Goal: Task Accomplishment & Management: Manage account settings

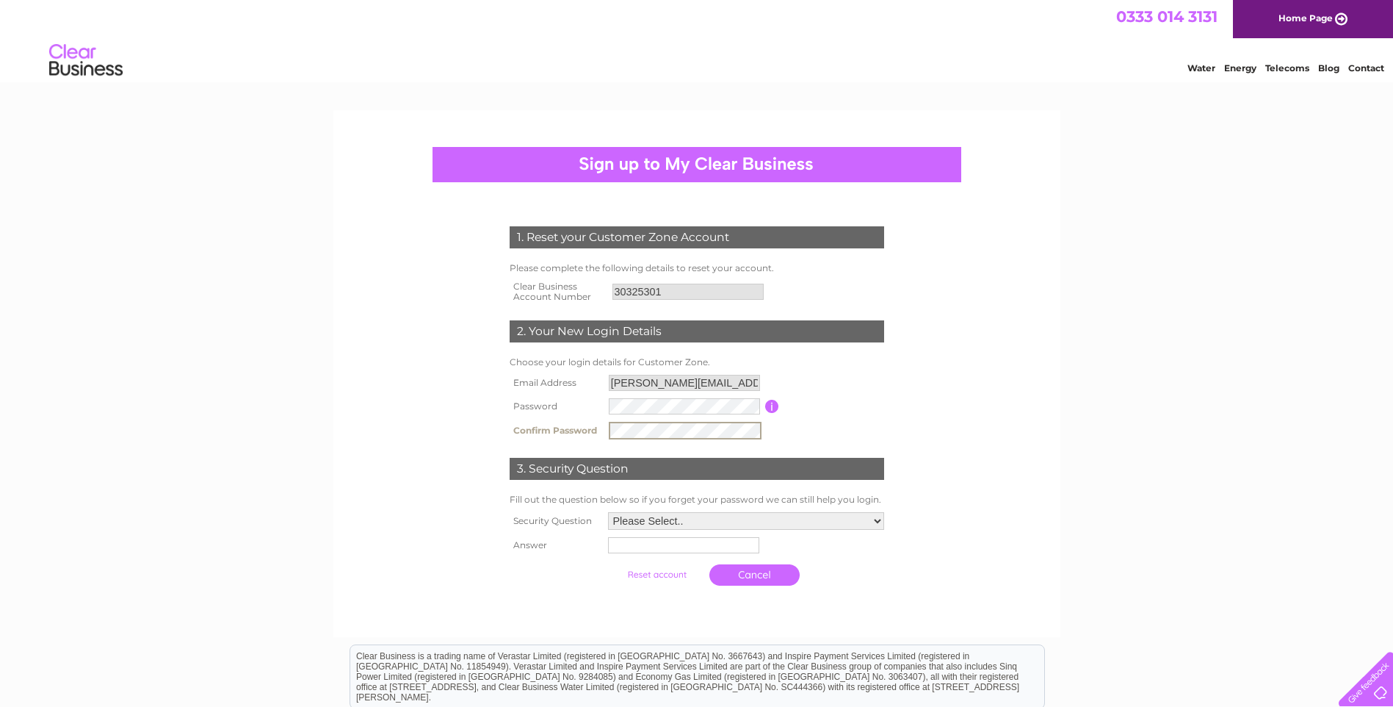
click at [408, 467] on form "1. Reset your Customer Zone Account Please complete the following details to re…" at bounding box center [696, 409] width 699 height 425
click at [639, 515] on select "Please Select.. In what town or city was your first job? In what town or city d…" at bounding box center [746, 519] width 276 height 18
select select "1"
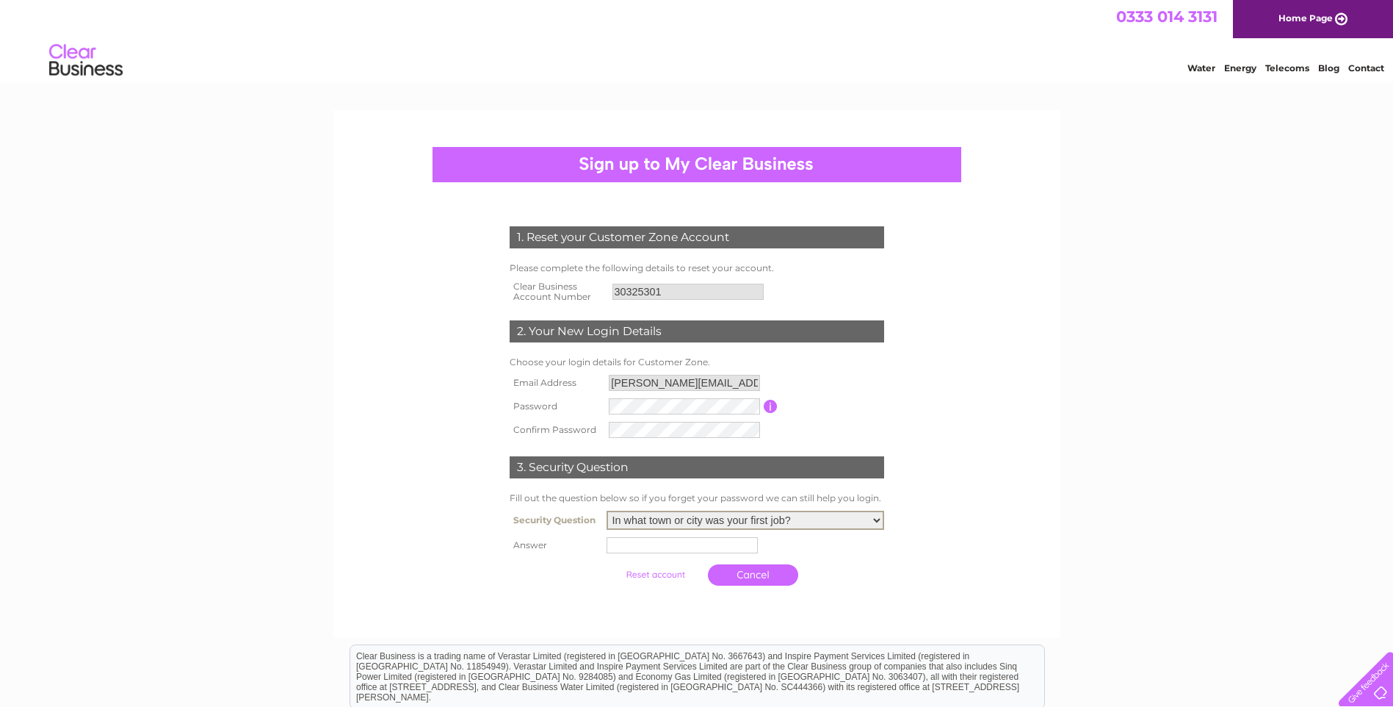
click at [607, 511] on select "Please Select.. In what town or city was your first job? In what town or city d…" at bounding box center [746, 519] width 278 height 19
click at [639, 544] on input "text" at bounding box center [682, 545] width 151 height 16
type input "warrington"
click at [660, 570] on input "submit" at bounding box center [657, 574] width 90 height 21
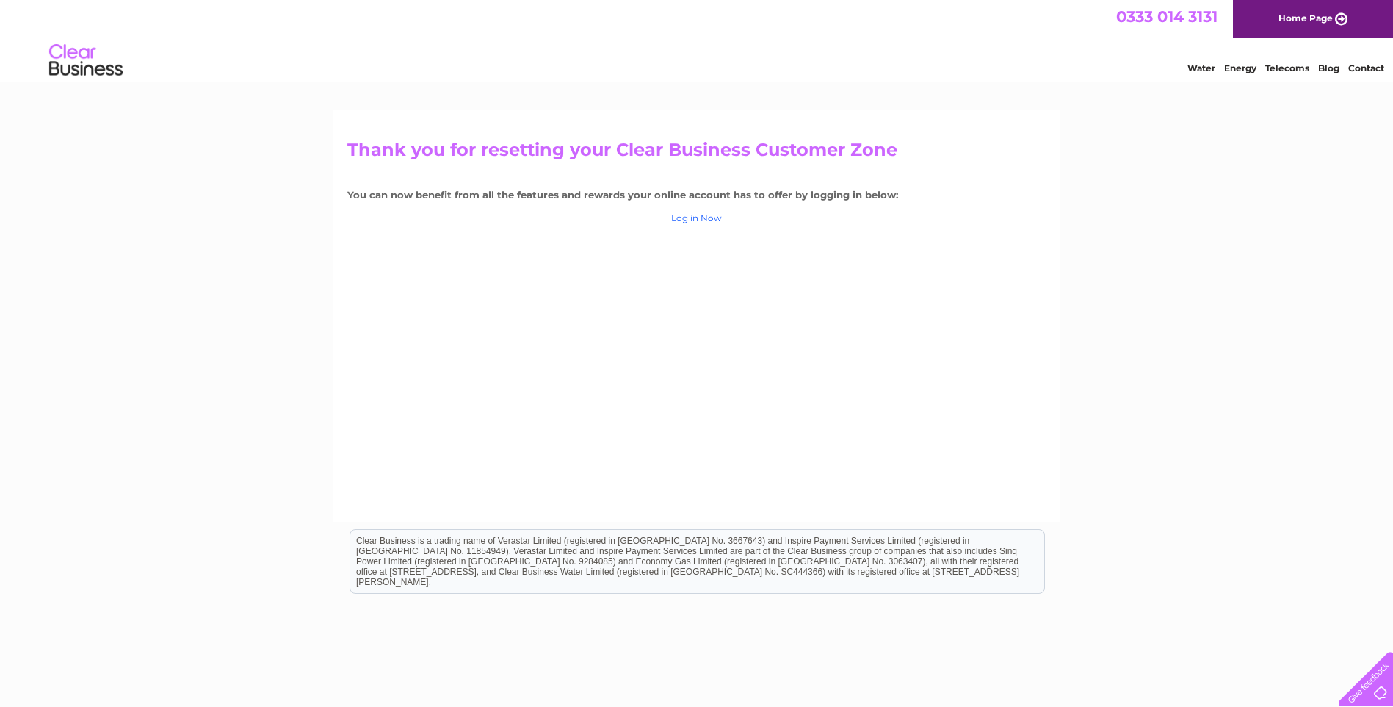
click at [701, 214] on link "Log in Now" at bounding box center [696, 217] width 51 height 11
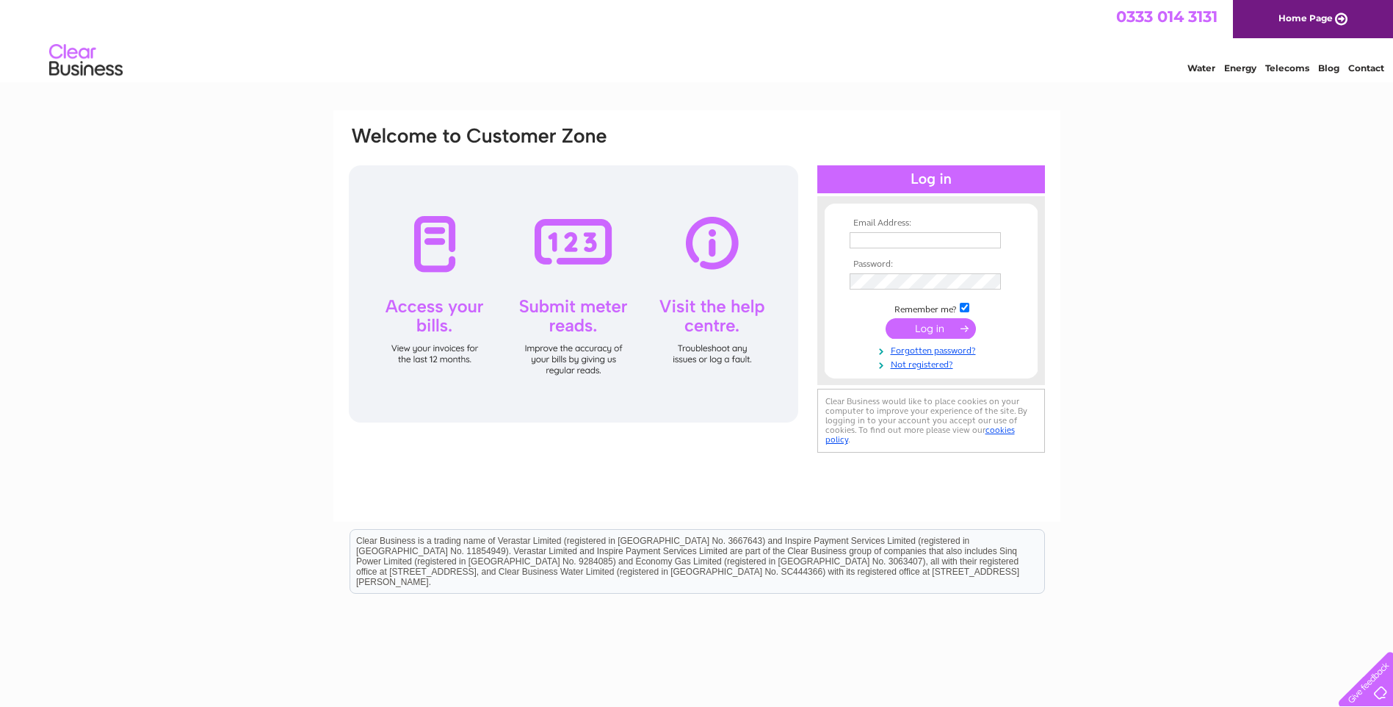
type input "[PERSON_NAME][EMAIL_ADDRESS][DOMAIN_NAME]"
click at [941, 318] on input "submit" at bounding box center [931, 328] width 90 height 21
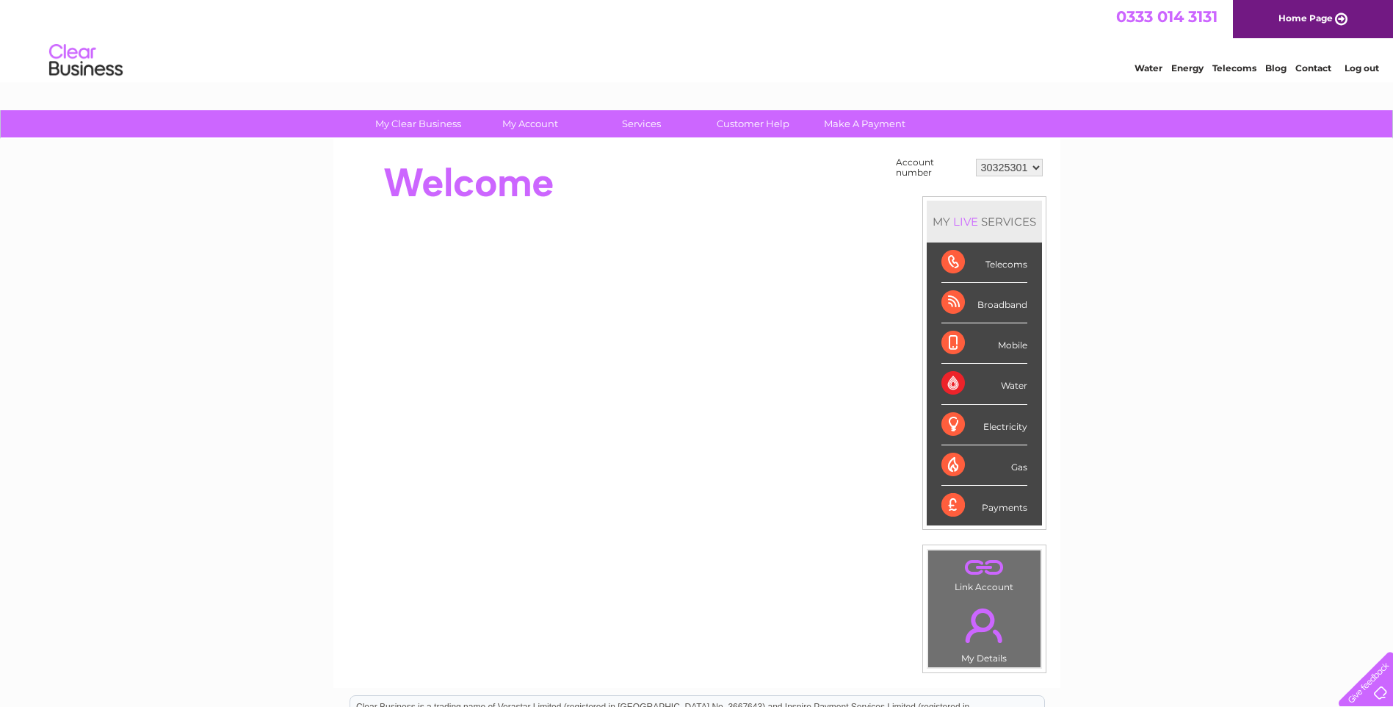
click at [1039, 164] on select "30325301" at bounding box center [1009, 168] width 67 height 18
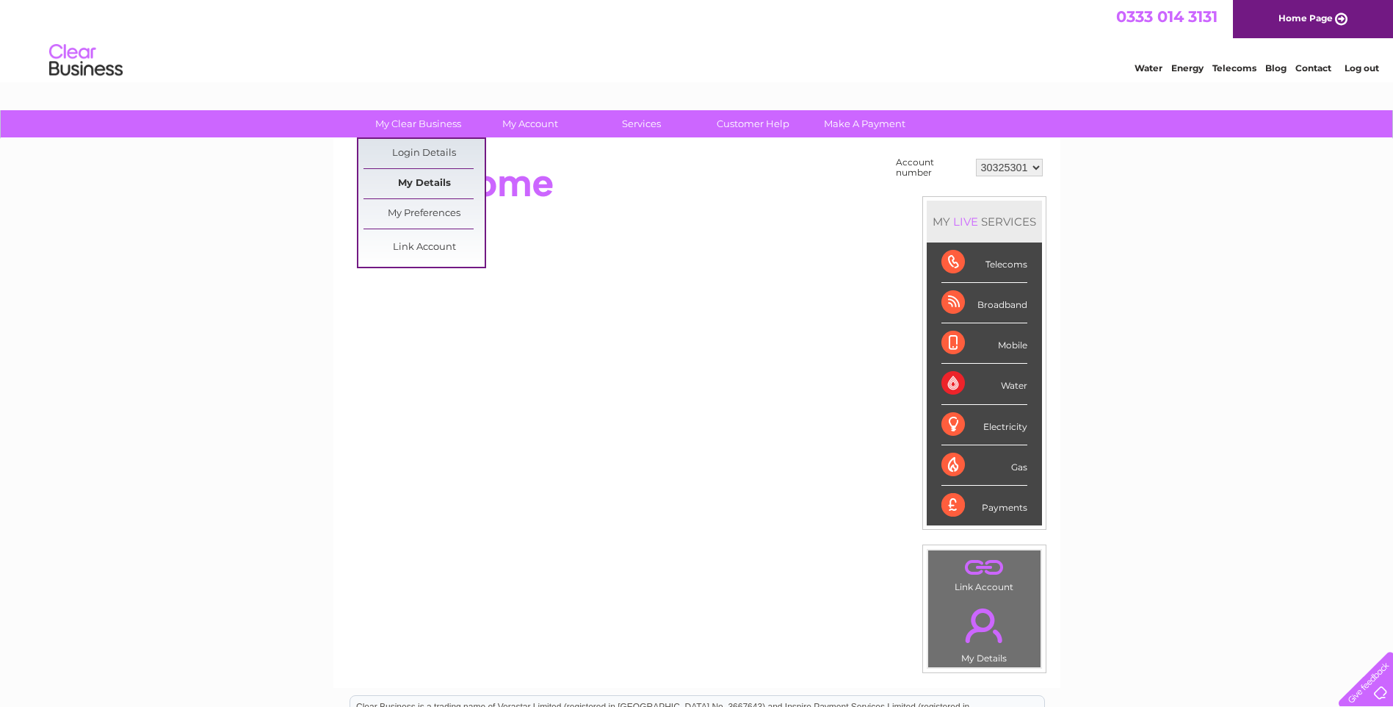
click at [431, 177] on link "My Details" at bounding box center [424, 183] width 121 height 29
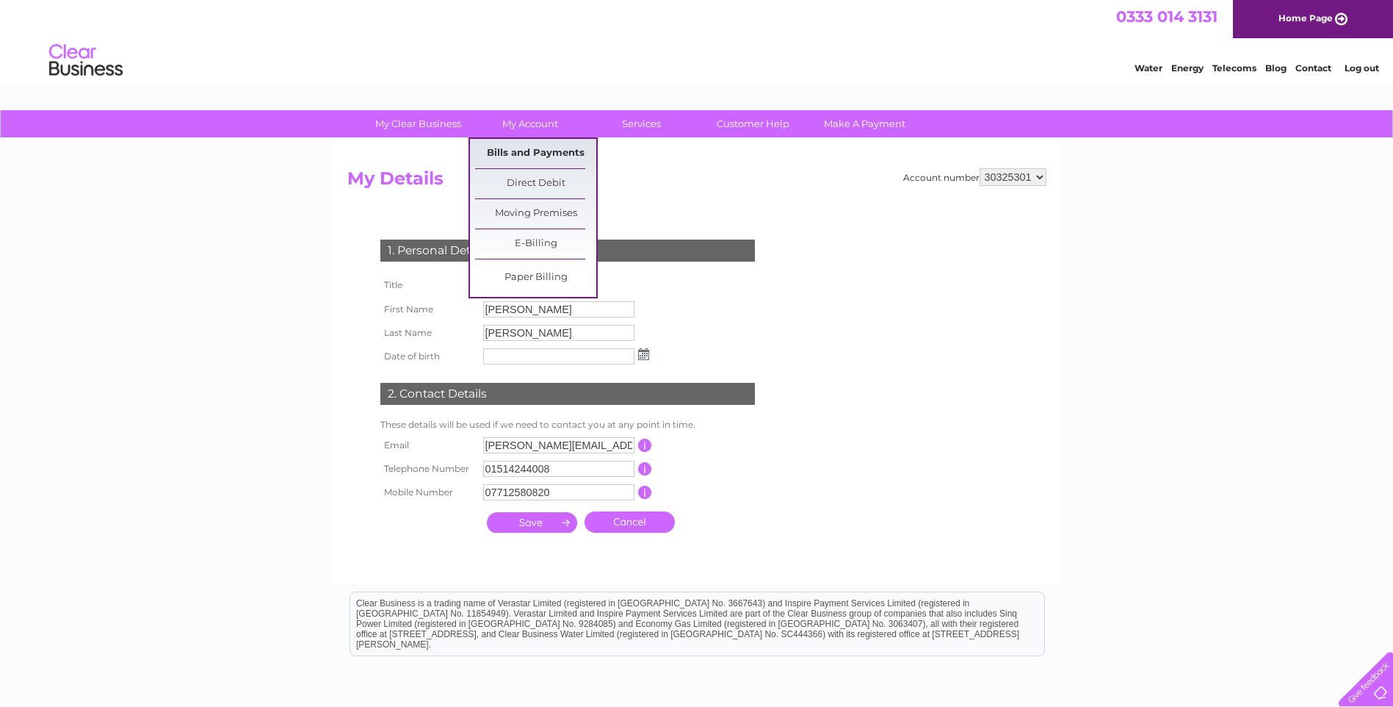
click at [518, 148] on link "Bills and Payments" at bounding box center [535, 153] width 121 height 29
